Goal: Information Seeking & Learning: Compare options

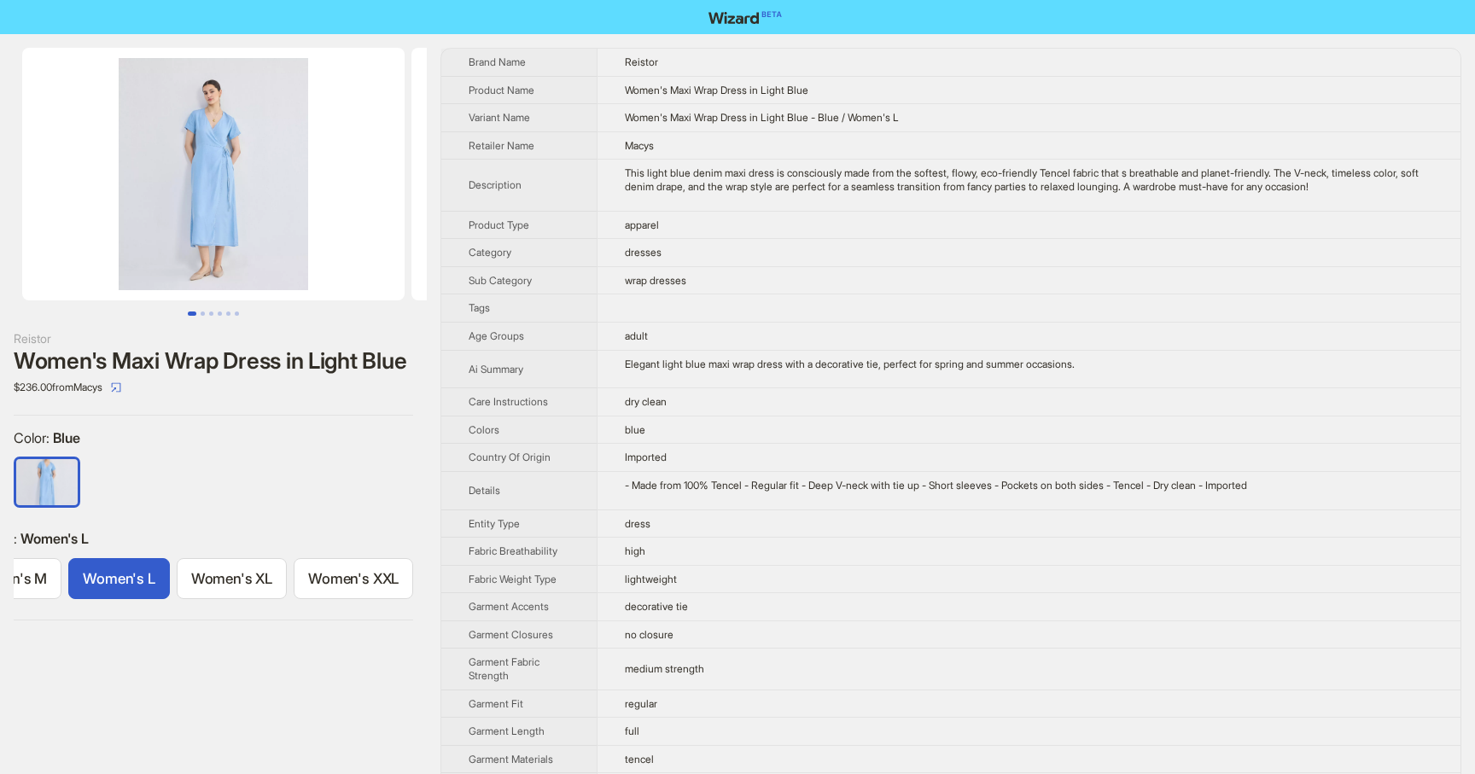
scroll to position [0, 304]
